Goal: Use online tool/utility: Use online tool/utility

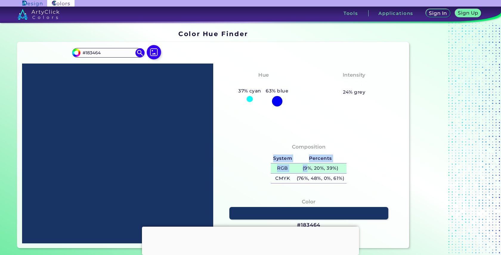
scroll to position [10, 0]
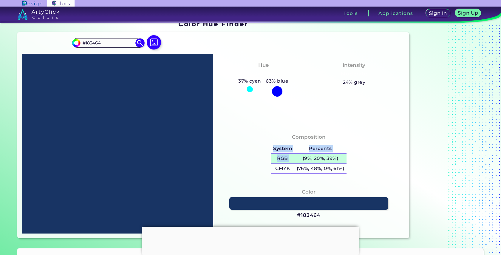
click at [343, 154] on div "System Percents RGB (9%, 20%, 39%) CMYK (76%, 48%, 0%, 61%)" at bounding box center [309, 158] width 81 height 35
drag, startPoint x: 353, startPoint y: 159, endPoint x: 309, endPoint y: 157, distance: 44.5
click at [309, 157] on div "Composition System Percents RGB (9%, 20%, 39%) CMYK (76%, 48%, 0%, 61%)" at bounding box center [309, 154] width 182 height 48
click at [326, 158] on h5 "(9%, 20%, 39%)" at bounding box center [321, 159] width 52 height 10
copy table "System Percents RGB (9"
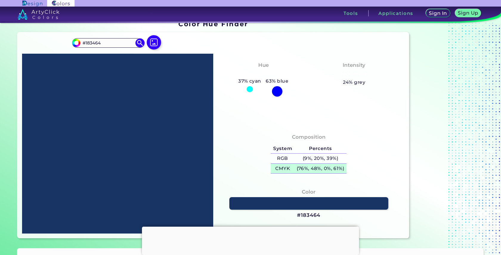
click at [321, 167] on h5 "(76%, 48%, 0%, 61%)" at bounding box center [321, 169] width 52 height 10
drag, startPoint x: 112, startPoint y: 44, endPoint x: 79, endPoint y: 44, distance: 32.5
click at [79, 44] on div "#183464 #183464 Acadia ◉ Acid Green ◉ Aero Blue ◉ Alabaster ◉ Albescent White ◉…" at bounding box center [108, 43] width 72 height 10
paste input "c05c41"
type input "c05c41"
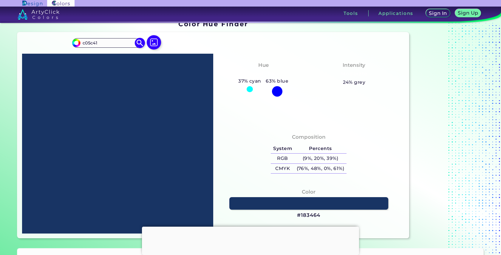
click at [138, 44] on img at bounding box center [140, 43] width 10 height 10
type input "#c05c41"
type input "#C05C41"
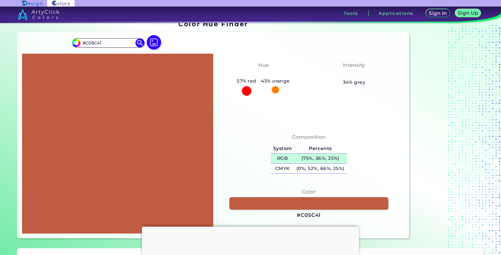
click at [313, 160] on h5 "(75%, 36%, 25%)" at bounding box center [320, 159] width 53 height 10
click at [302, 170] on h5 "(0%, 52%, 66%, 25%)" at bounding box center [320, 169] width 53 height 10
drag, startPoint x: 104, startPoint y: 43, endPoint x: 79, endPoint y: 43, distance: 24.8
click at [79, 43] on div "#c05c41 #C05C41 Acadia ◉ Acid Green ◉ Aero Blue ◉ Alabaster ◉ Albescent White ◉…" at bounding box center [108, 43] width 72 height 10
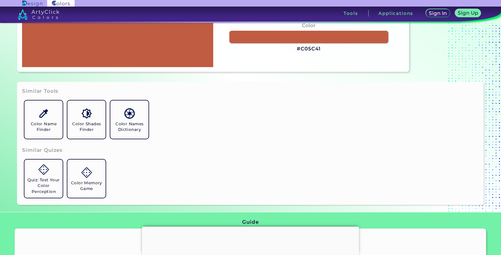
scroll to position [214, 0]
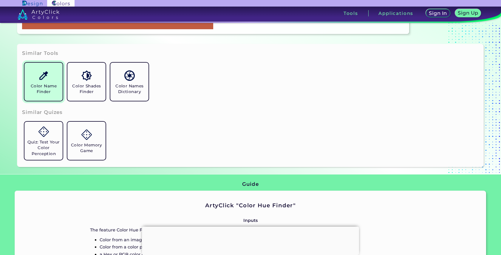
click at [51, 91] on h5 "Color Name Finder" at bounding box center [43, 88] width 33 height 11
